Goal: Task Accomplishment & Management: Use online tool/utility

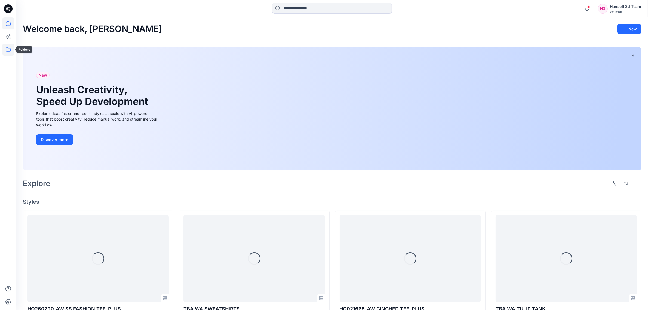
click at [12, 54] on icon at bounding box center [8, 50] width 12 height 12
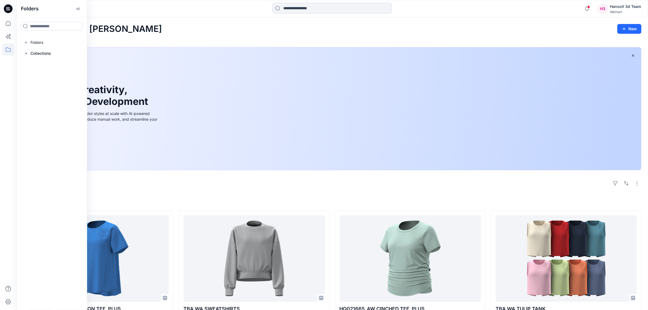
click at [293, 199] on h4 "Styles" at bounding box center [332, 201] width 619 height 7
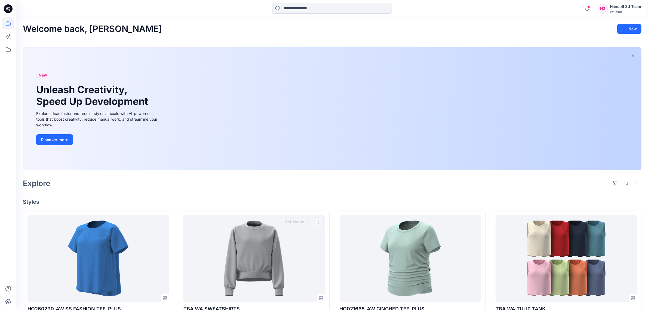
click at [288, 198] on h4 "Styles" at bounding box center [332, 201] width 619 height 7
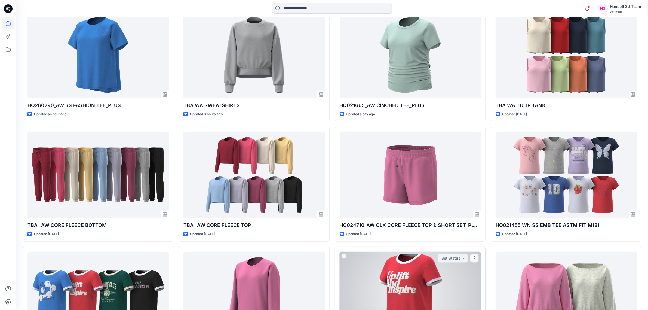
scroll to position [136, 0]
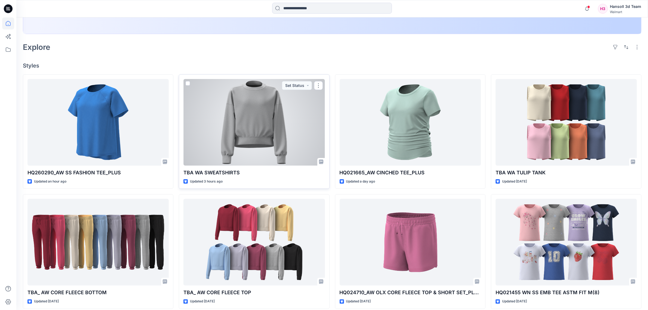
click at [296, 159] on div at bounding box center [253, 122] width 141 height 87
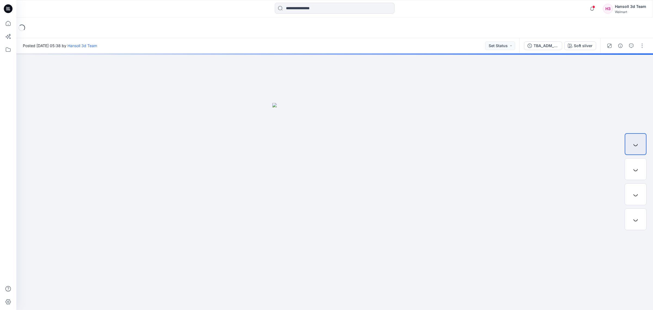
click at [240, 50] on div "Posted [DATE] 05:38 by [PERSON_NAME] 3d Team Set Status" at bounding box center [267, 45] width 503 height 15
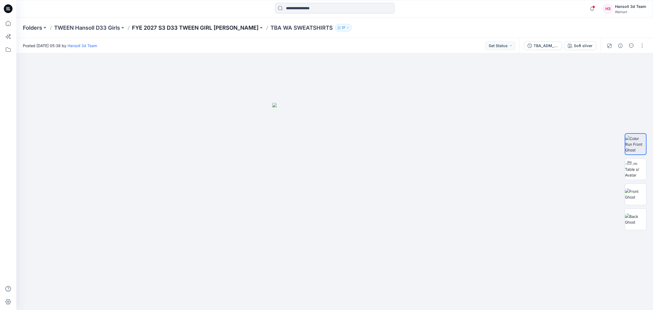
click at [211, 25] on p "FYE 2027 S3 D33 TWEEN GIRL [PERSON_NAME]" at bounding box center [195, 28] width 127 height 8
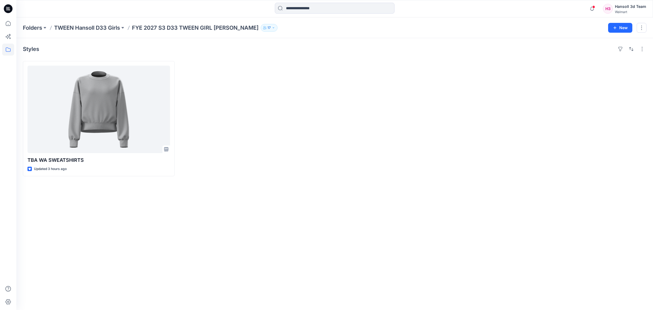
click at [242, 227] on div "Styles TBA WA SWEATSHIRTS Updated 3 hours ago" at bounding box center [334, 174] width 637 height 272
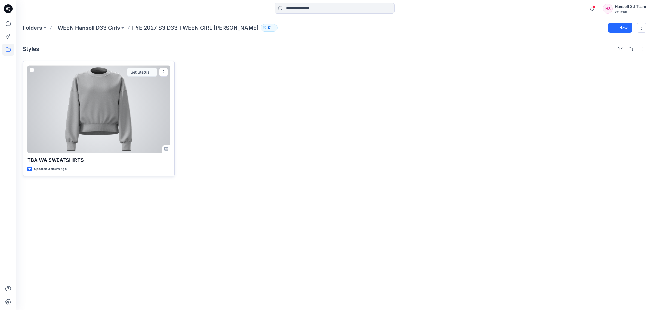
click at [137, 123] on div at bounding box center [98, 109] width 143 height 87
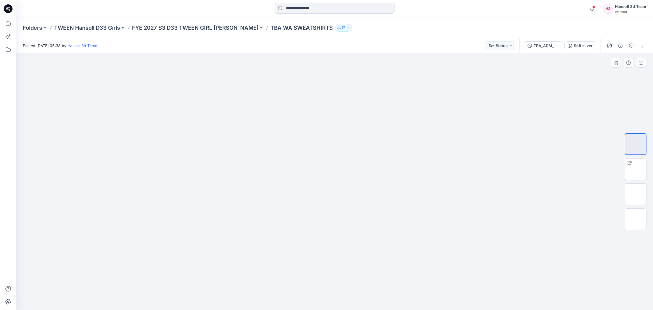
drag, startPoint x: 355, startPoint y: 208, endPoint x: 374, endPoint y: 202, distance: 20.4
click at [357, 207] on img at bounding box center [335, 206] width 125 height 207
click at [636, 169] on img at bounding box center [636, 169] width 0 height 0
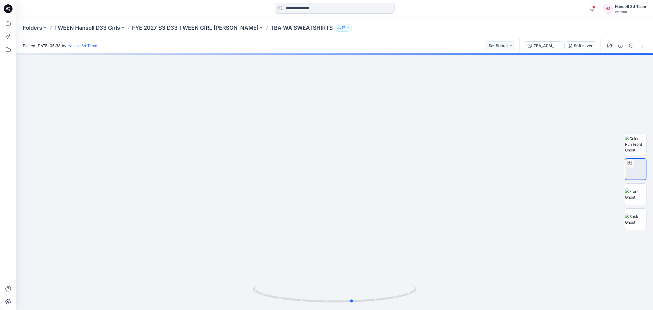
drag, startPoint x: 368, startPoint y: 301, endPoint x: 223, endPoint y: 311, distance: 146.0
click at [223, 310] on html "Notifications Your style HQ260290_AW SS FASHION TEE_PLUS has been updated with …" at bounding box center [326, 155] width 653 height 310
drag, startPoint x: 350, startPoint y: 187, endPoint x: 327, endPoint y: 253, distance: 70.6
drag, startPoint x: 375, startPoint y: 238, endPoint x: 353, endPoint y: 241, distance: 22.5
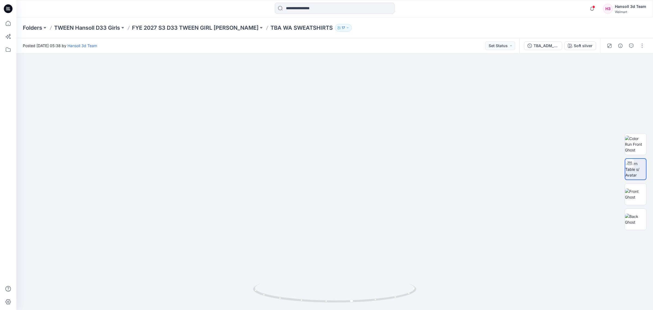
click at [491, 21] on div "Folders TWEEN Hansoll D33 Girls FYE 2027 S3 D33 TWEEN GIRL HANSOLL TBA WA SWEAT…" at bounding box center [334, 27] width 637 height 21
click at [643, 153] on img at bounding box center [635, 144] width 21 height 17
click at [641, 168] on img at bounding box center [635, 169] width 21 height 17
click at [504, 53] on div at bounding box center [334, 181] width 637 height 256
click at [504, 48] on button "Set Status" at bounding box center [500, 45] width 30 height 9
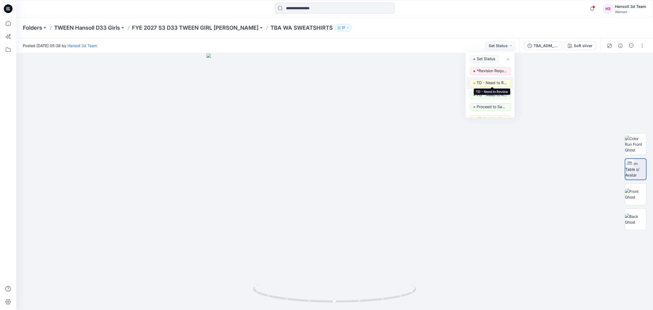
click at [495, 85] on p "TD - Need to Review" at bounding box center [492, 82] width 30 height 7
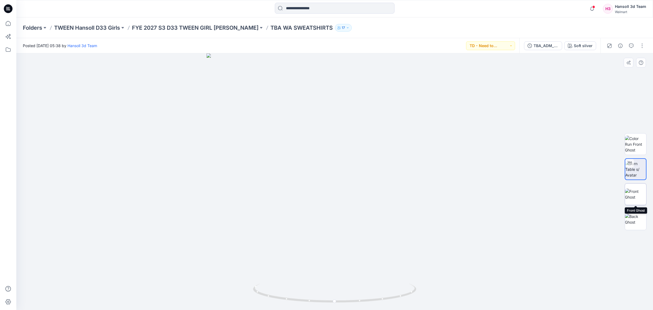
click at [640, 194] on img at bounding box center [635, 193] width 21 height 11
click at [634, 172] on img at bounding box center [635, 169] width 21 height 17
drag, startPoint x: 366, startPoint y: 304, endPoint x: 203, endPoint y: 311, distance: 163.2
click at [203, 310] on html "Notifications Your style HQ260290_AW SS FASHION TEE_PLUS has been updated with …" at bounding box center [326, 155] width 653 height 310
click at [622, 50] on div at bounding box center [626, 45] width 50 height 15
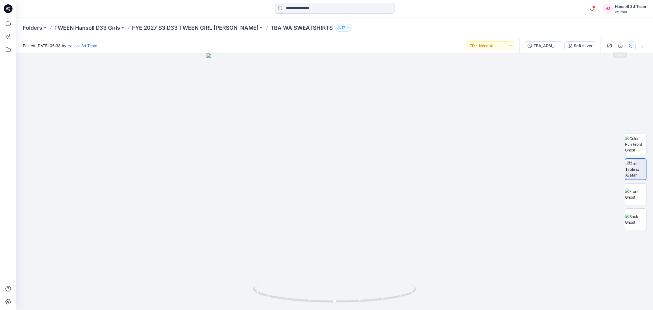
click at [630, 43] on button "button" at bounding box center [631, 45] width 9 height 9
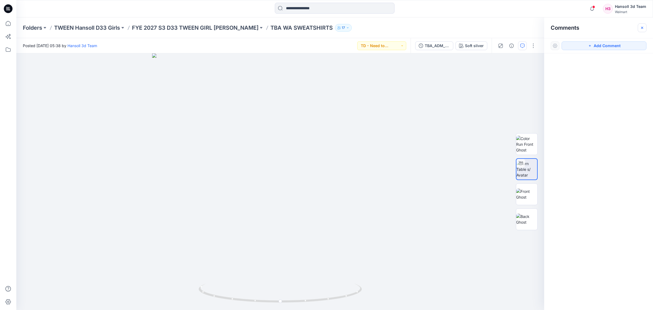
click at [640, 29] on icon "button" at bounding box center [642, 28] width 4 height 4
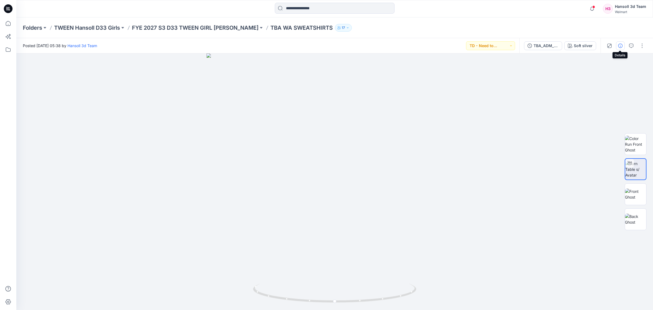
click at [619, 47] on icon "button" at bounding box center [621, 46] width 4 height 4
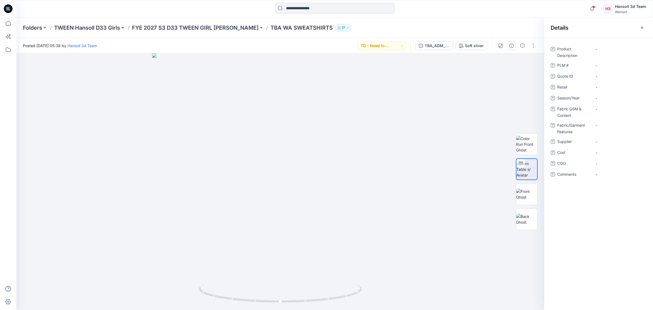
click at [589, 254] on div "Product Description - PLM # - Quote ID - Retail - Season/Year - Fabric GSM & Co…" at bounding box center [599, 174] width 109 height 272
click at [466, 11] on div at bounding box center [335, 9] width 319 height 12
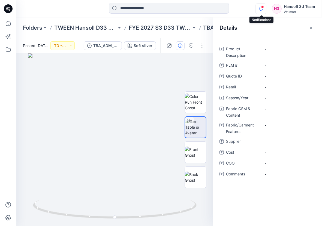
click at [261, 12] on icon "button" at bounding box center [260, 8] width 10 height 11
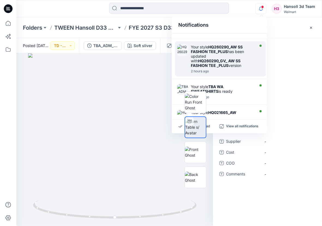
scroll to position [68, 0]
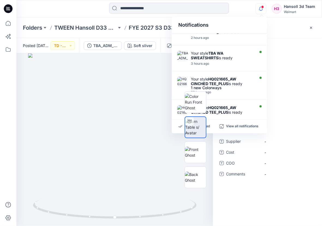
click at [255, 203] on div "Product Description - PLM # - Quote ID - Retail - Season/Year - Fabric GSM & Co…" at bounding box center [267, 132] width 109 height 188
